Goal: Contribute content: Add original content to the website for others to see

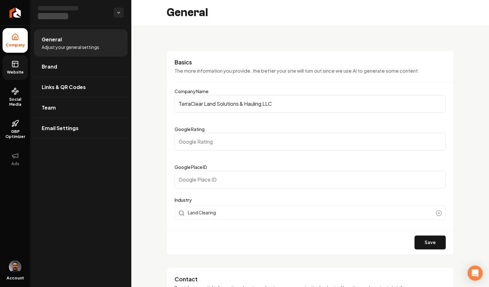
click at [18, 64] on icon at bounding box center [15, 64] width 8 height 8
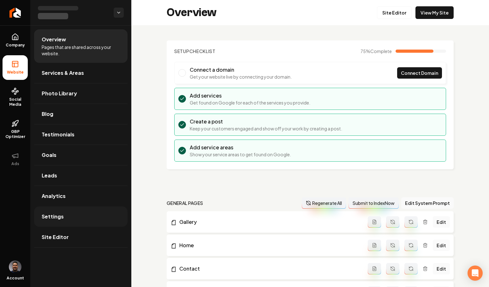
click at [66, 223] on link "Settings" at bounding box center [80, 217] width 93 height 20
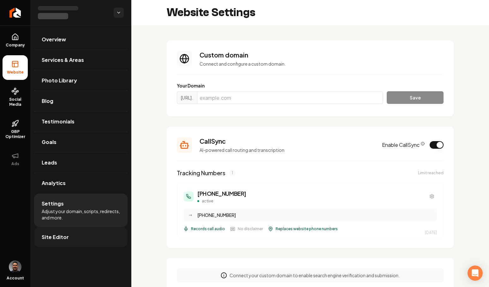
click at [69, 234] on link "Site Editor" at bounding box center [80, 237] width 93 height 20
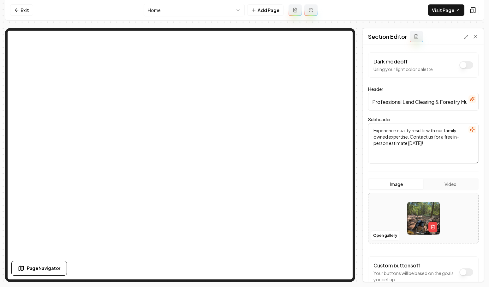
click at [449, 184] on button "Video" at bounding box center [450, 184] width 54 height 10
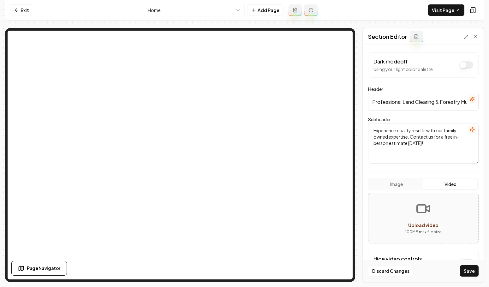
click at [426, 226] on span "Upload video" at bounding box center [423, 225] width 30 height 6
click at [412, 225] on span "Upload video" at bounding box center [423, 225] width 30 height 6
click at [413, 222] on div "Upload video" at bounding box center [423, 225] width 30 height 8
click at [420, 223] on span "Upload video" at bounding box center [423, 225] width 30 height 6
type input "**********"
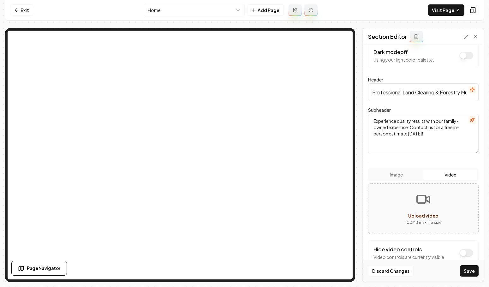
scroll to position [23, 0]
